Goal: Find specific page/section: Find specific page/section

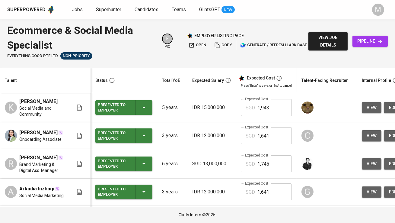
scroll to position [0, 126]
click at [77, 12] on span "Jobs" at bounding box center [77, 10] width 11 height 6
